Goal: Task Accomplishment & Management: Complete application form

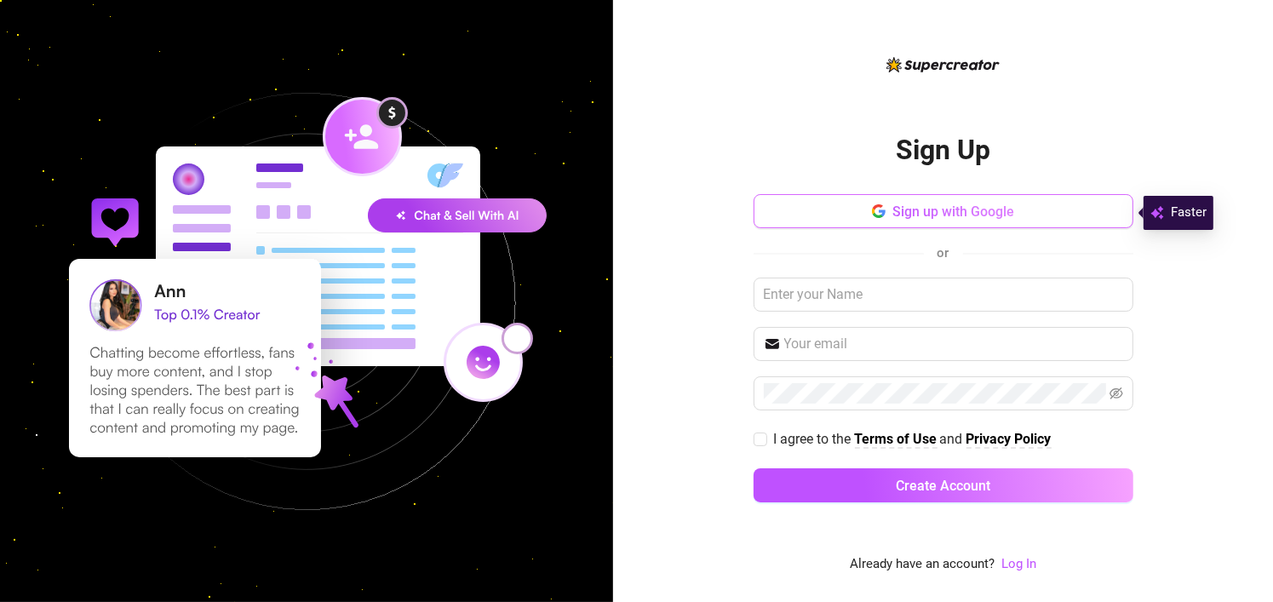
click at [1014, 202] on button "Sign up with Google" at bounding box center [943, 211] width 380 height 34
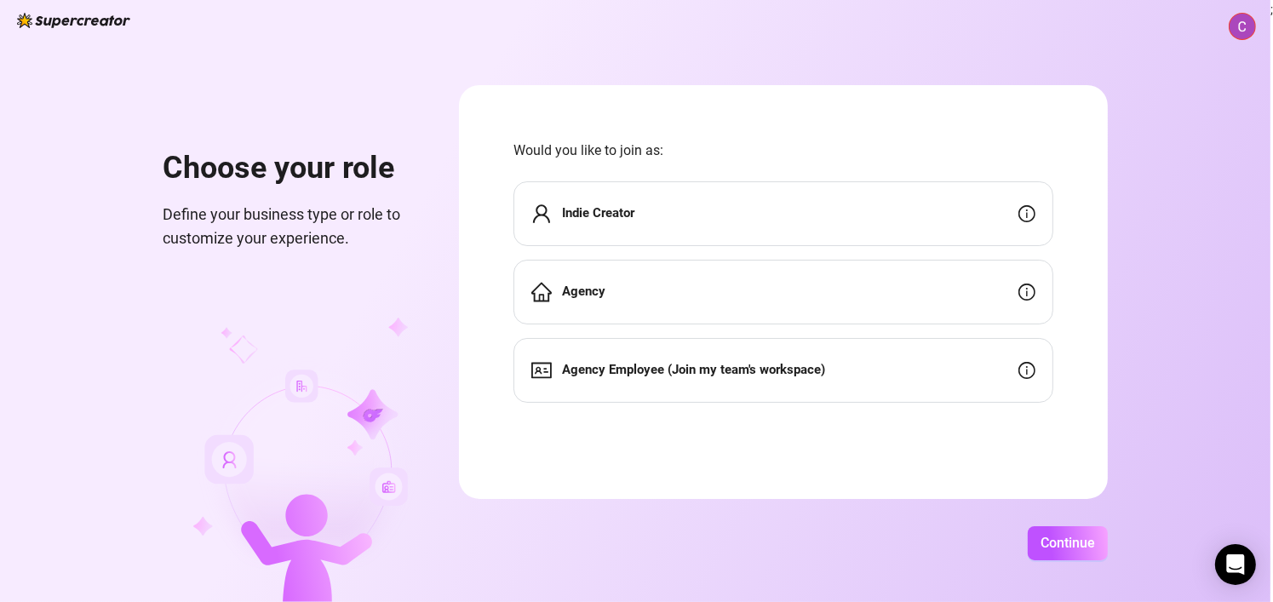
click at [564, 203] on div "Indie Creator" at bounding box center [783, 213] width 540 height 65
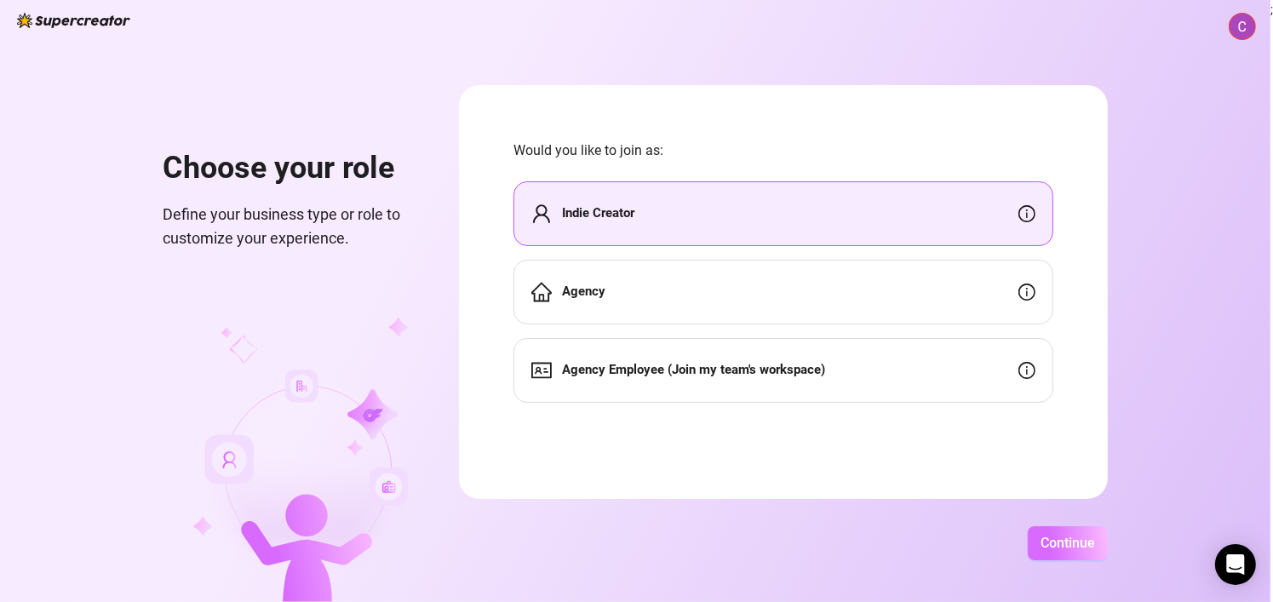
click at [1090, 536] on span "Continue" at bounding box center [1067, 543] width 54 height 16
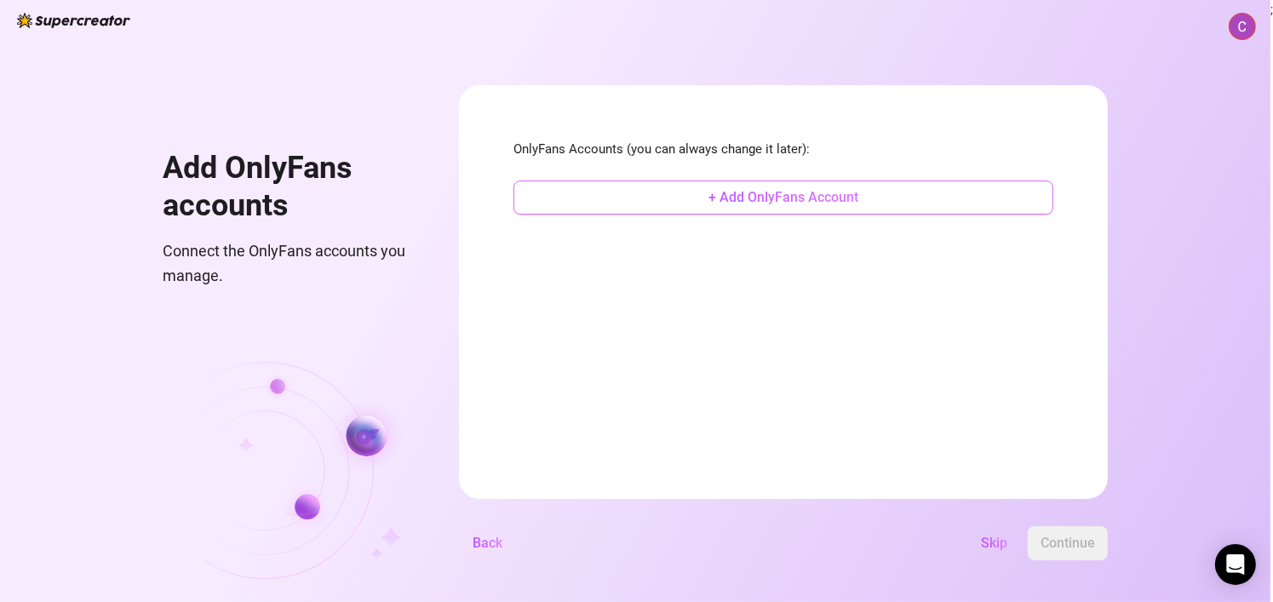
click at [850, 203] on span "+ Add OnlyFans Account" at bounding box center [783, 197] width 150 height 16
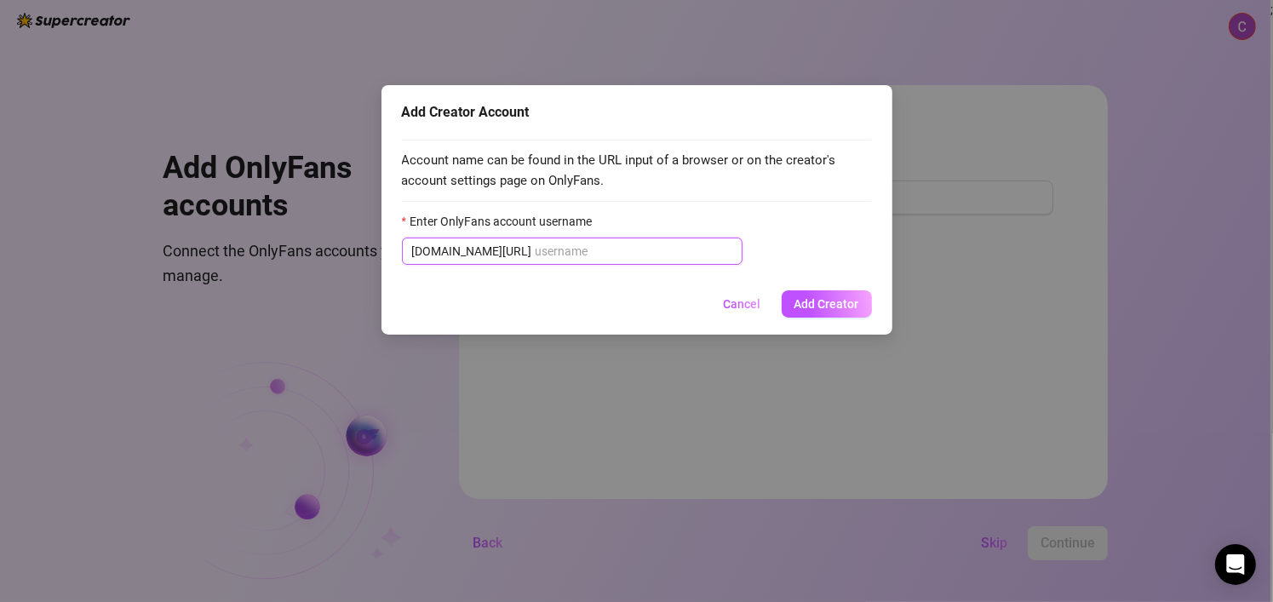
click at [660, 249] on input "Enter OnlyFans account username" at bounding box center [633, 251] width 197 height 19
paste input "[PERSON_NAME].[PERSON_NAME]"
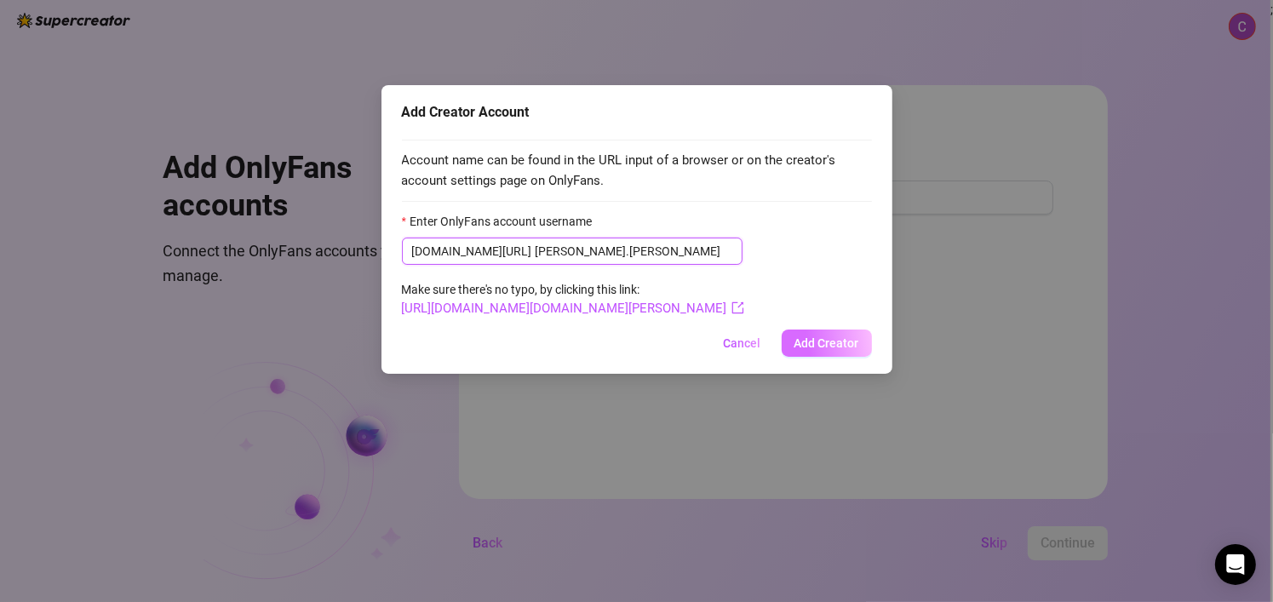
type input "[PERSON_NAME].[PERSON_NAME]"
click at [827, 340] on span "Add Creator" at bounding box center [826, 343] width 65 height 14
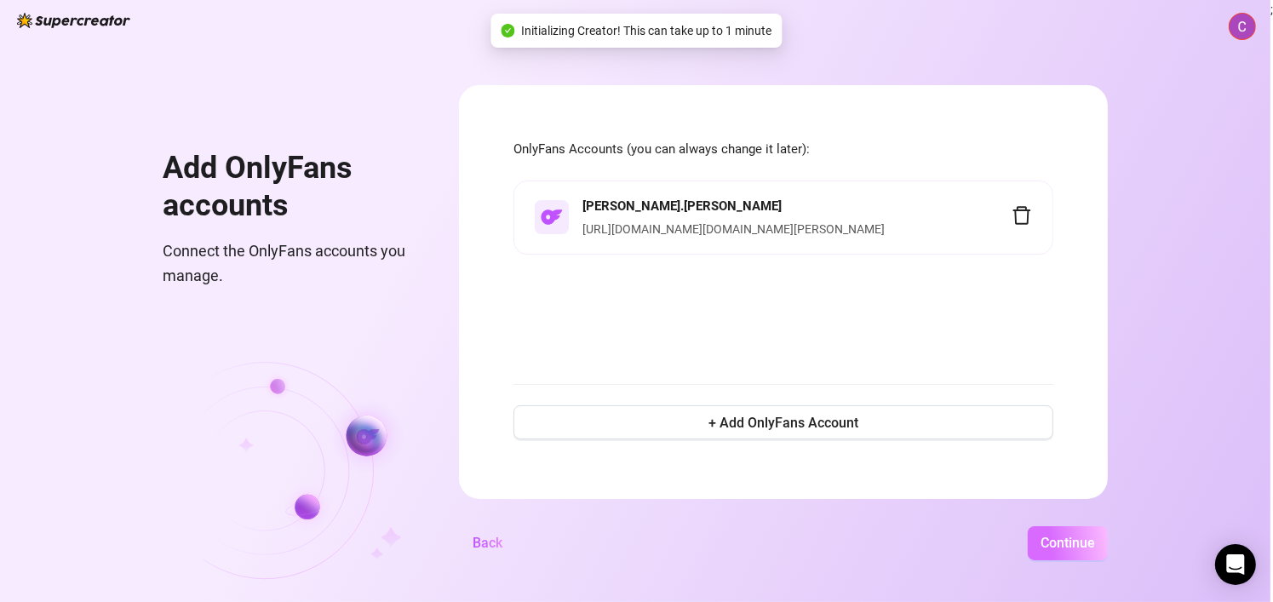
click at [1045, 548] on span "Continue" at bounding box center [1067, 543] width 54 height 16
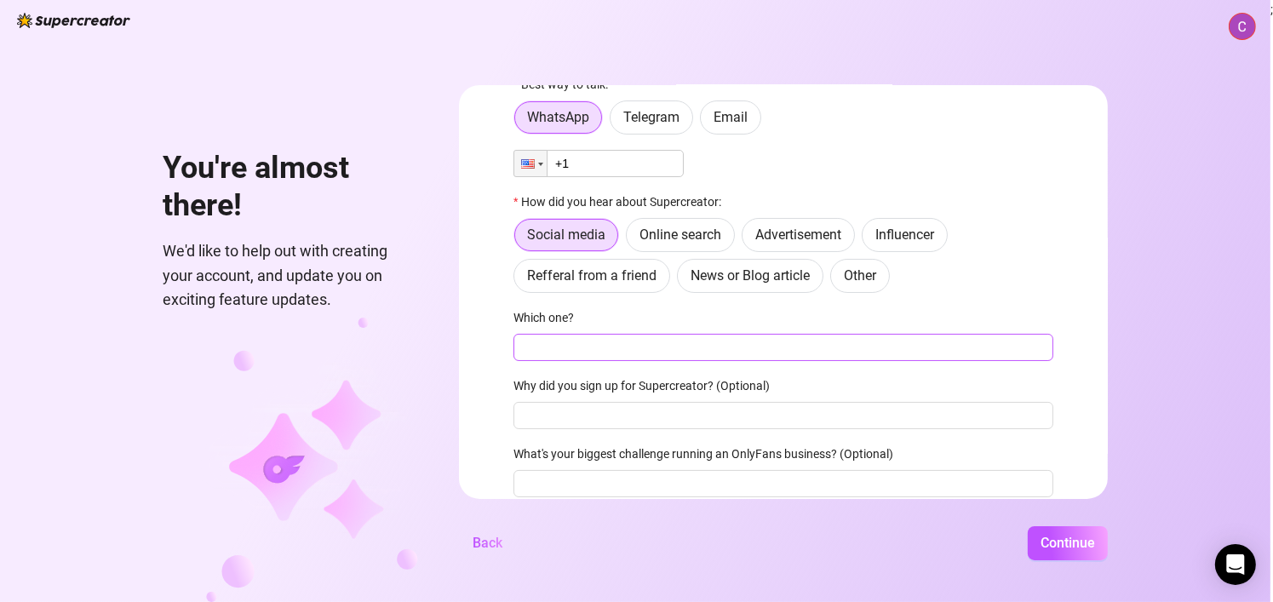
scroll to position [62, 0]
